Goal: Navigation & Orientation: Find specific page/section

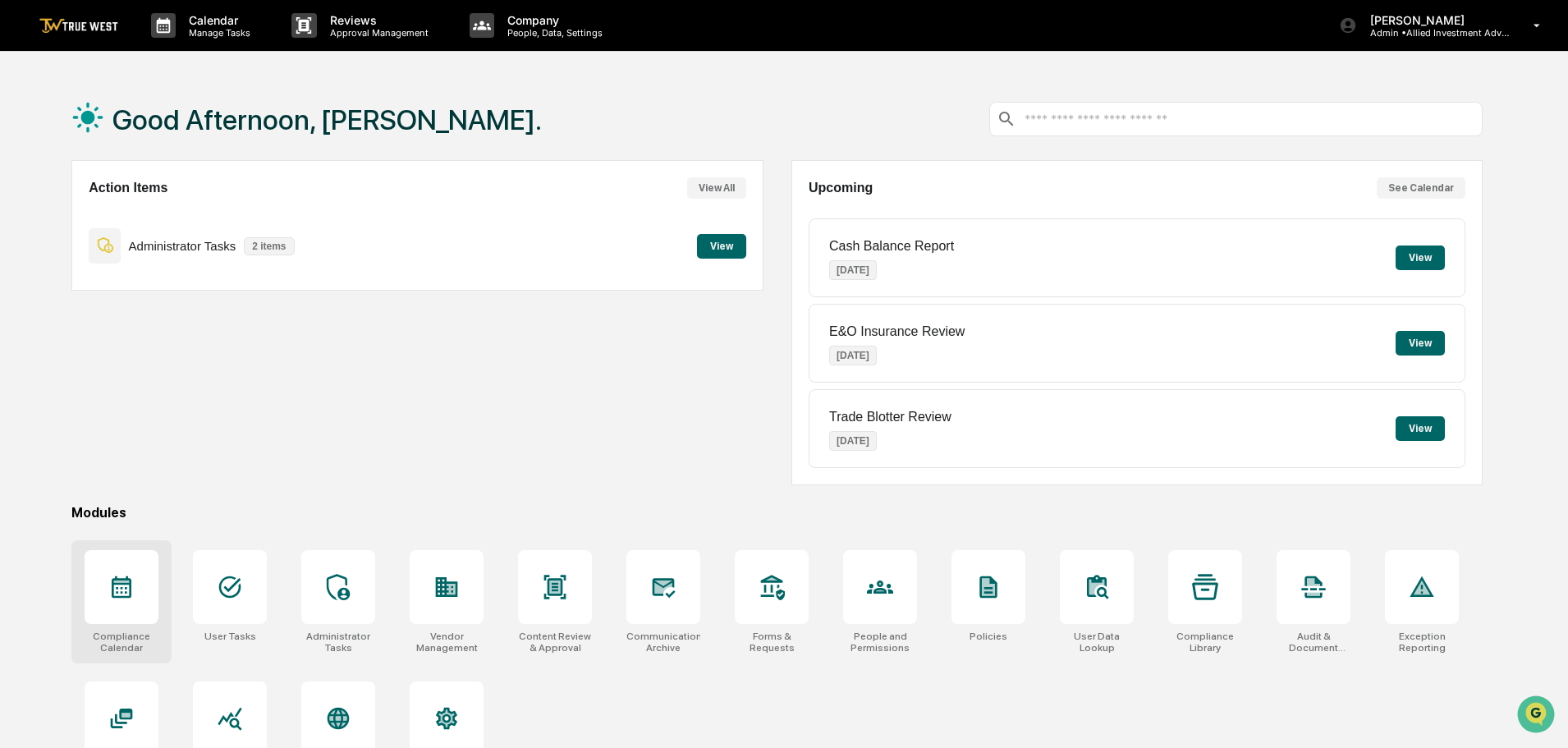
click at [121, 592] on icon at bounding box center [122, 588] width 20 height 22
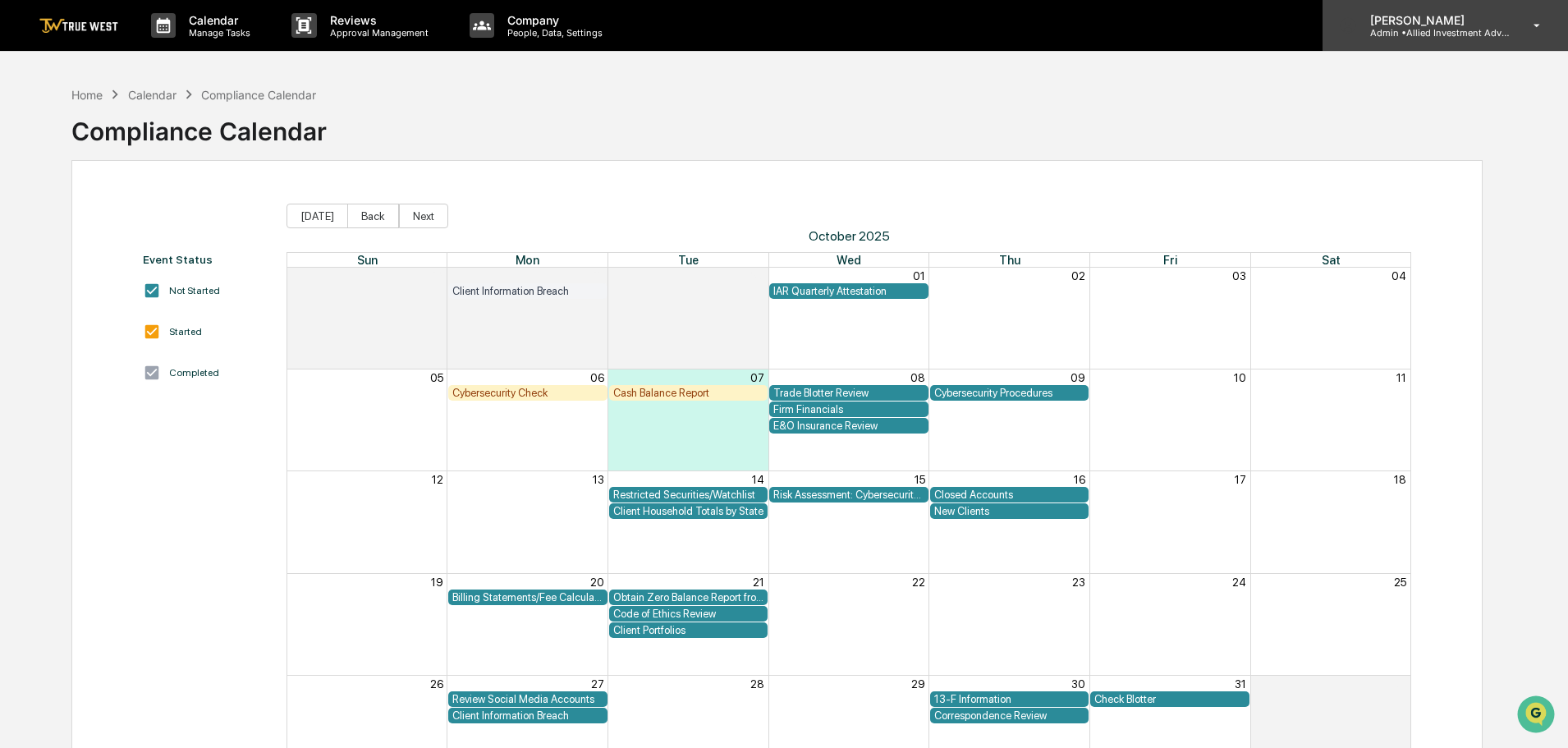
click at [1420, 22] on p "[PERSON_NAME]" at bounding box center [1433, 20] width 153 height 14
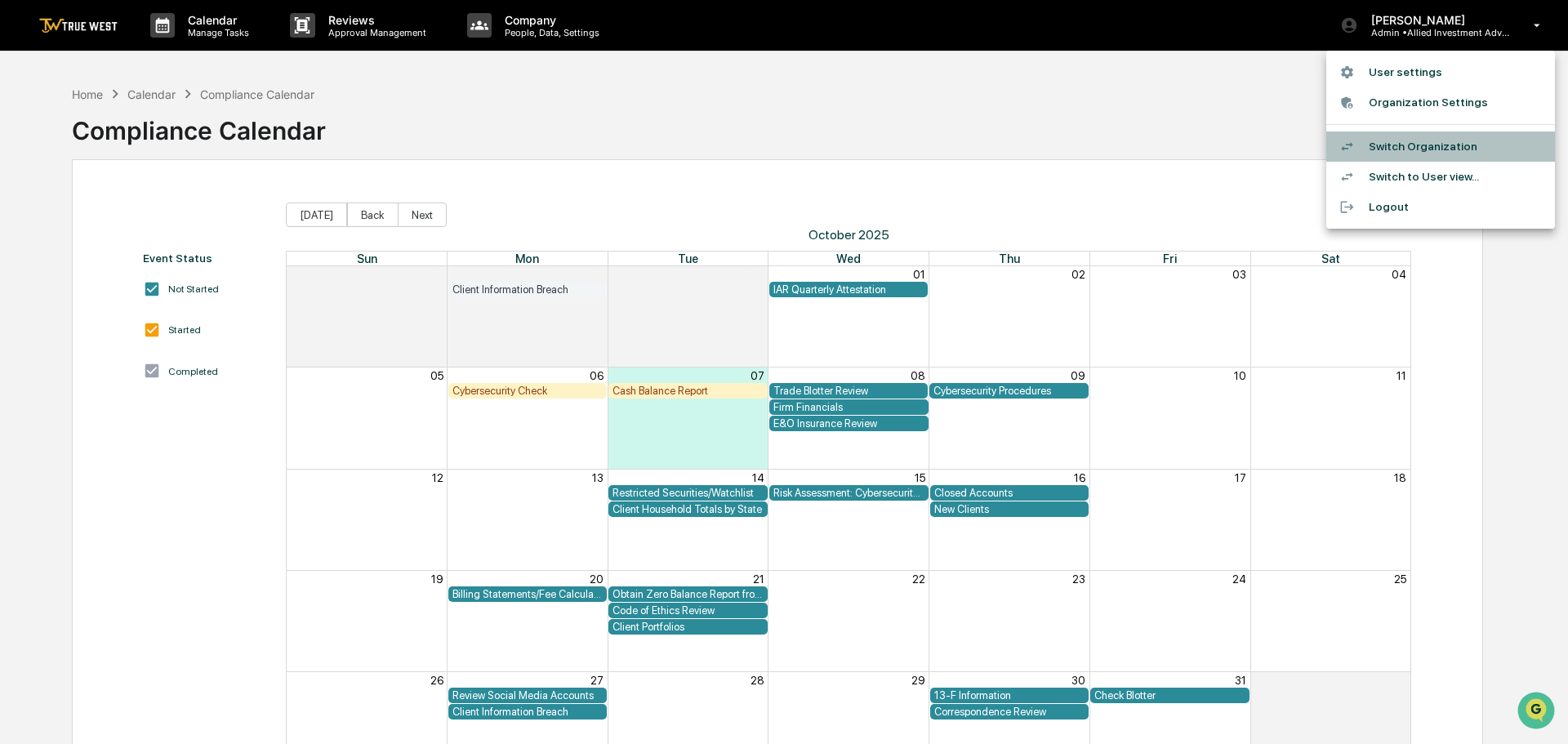
click at [1409, 145] on li "Switch Organization" at bounding box center [1440, 146] width 229 height 30
